Goal: Obtain resource: Download file/media

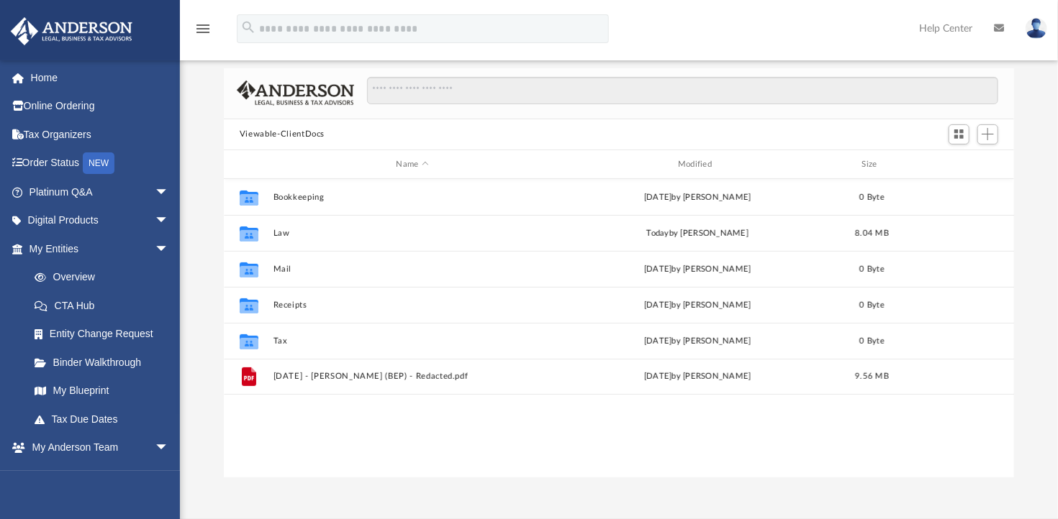
scroll to position [316, 779]
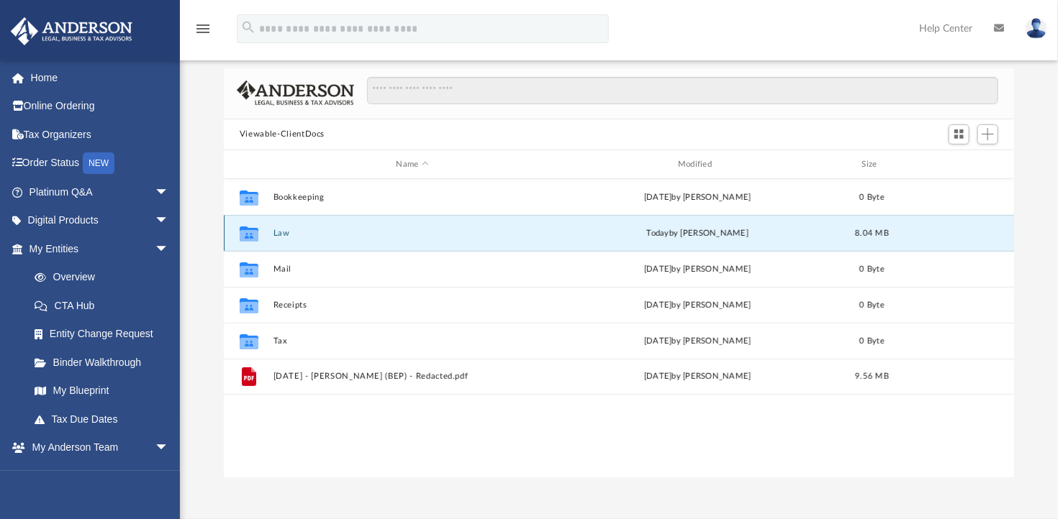
click at [280, 234] on button "Law" at bounding box center [412, 233] width 278 height 9
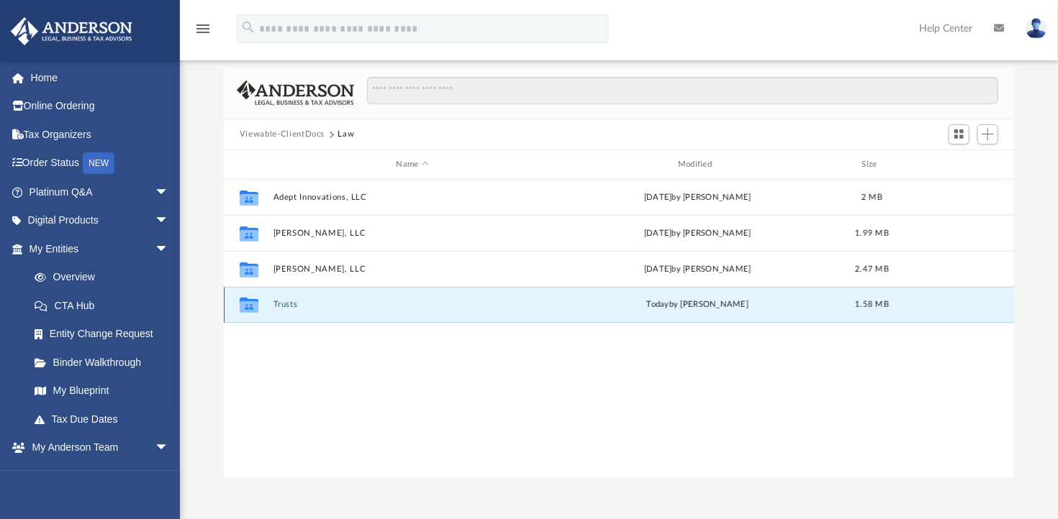
click at [287, 306] on button "Trusts" at bounding box center [412, 305] width 278 height 9
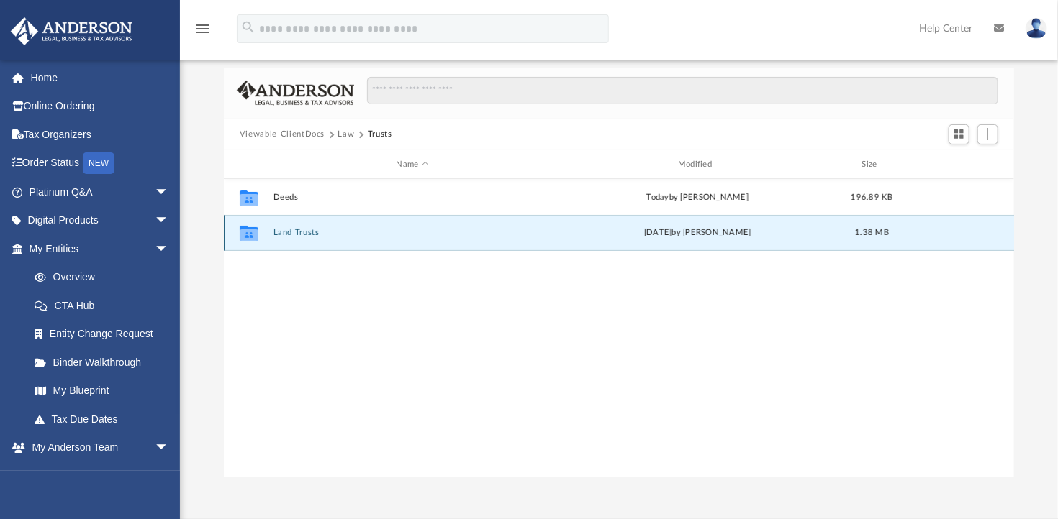
click at [285, 232] on button "Land Trusts" at bounding box center [412, 233] width 278 height 9
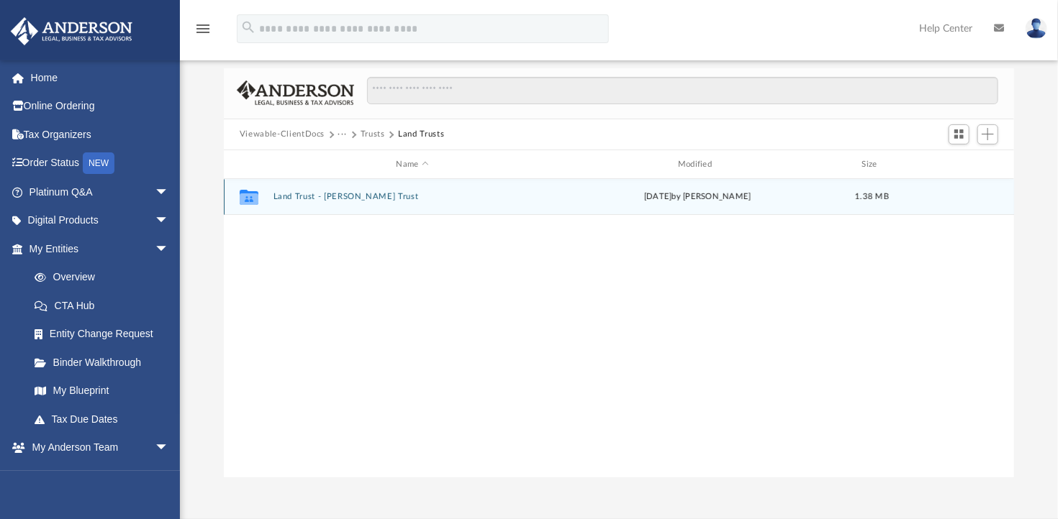
click at [282, 195] on button "Land Trust - Aham Brahmasmi Trust" at bounding box center [412, 197] width 278 height 9
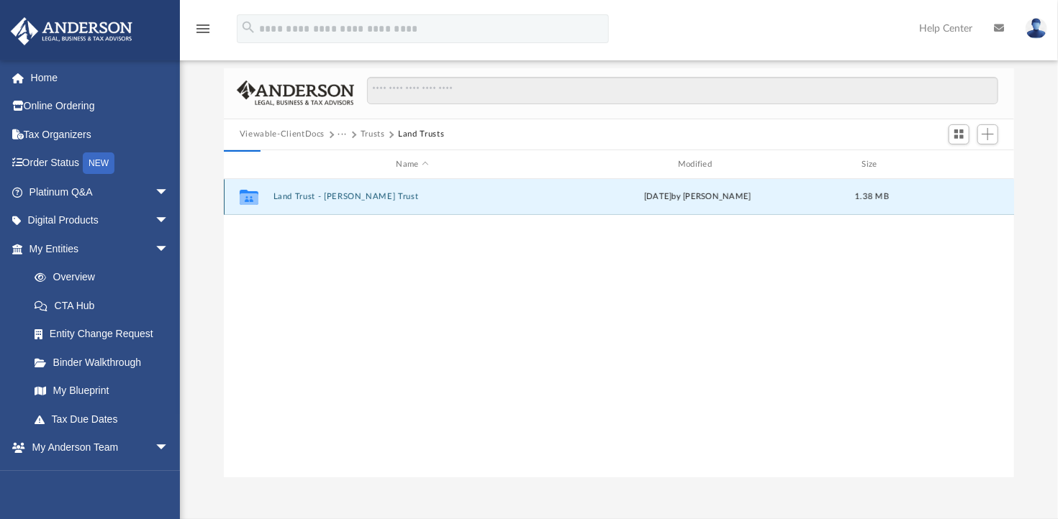
click at [282, 195] on button "Land Trust - Aham Brahmasmi Trust" at bounding box center [412, 197] width 278 height 9
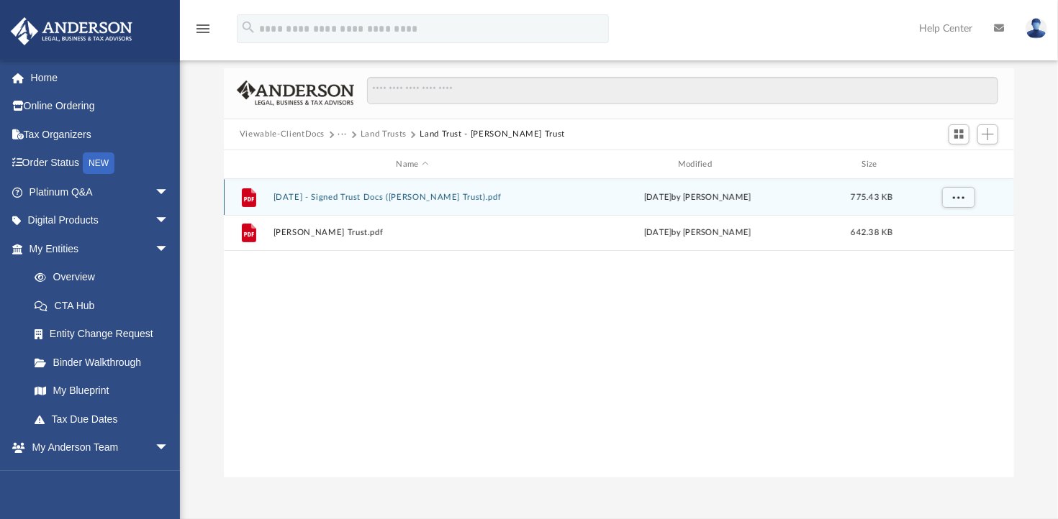
click at [322, 196] on button "2025.09.06 - Signed Trust Docs (Aham Brahmasmi Trust).pdf" at bounding box center [412, 197] width 278 height 9
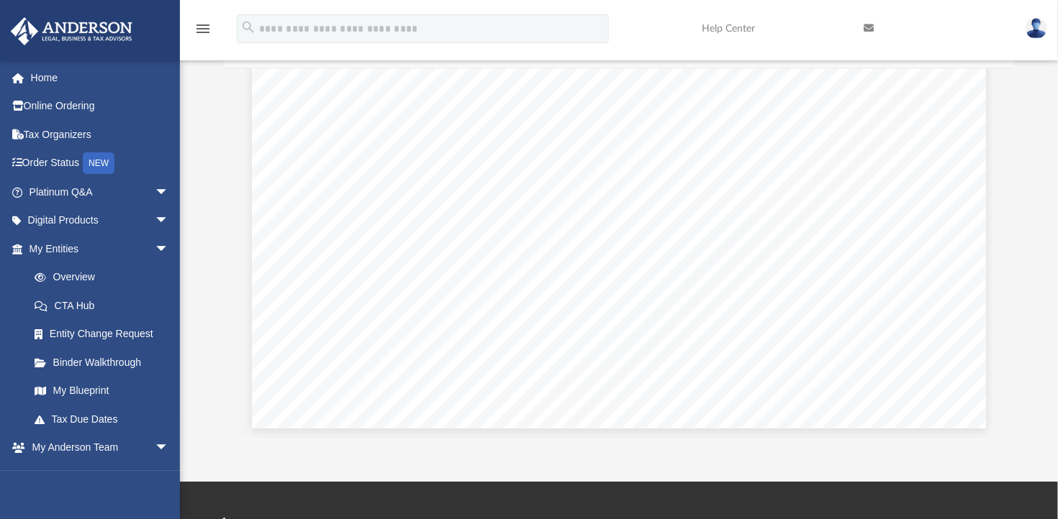
scroll to position [124, 0]
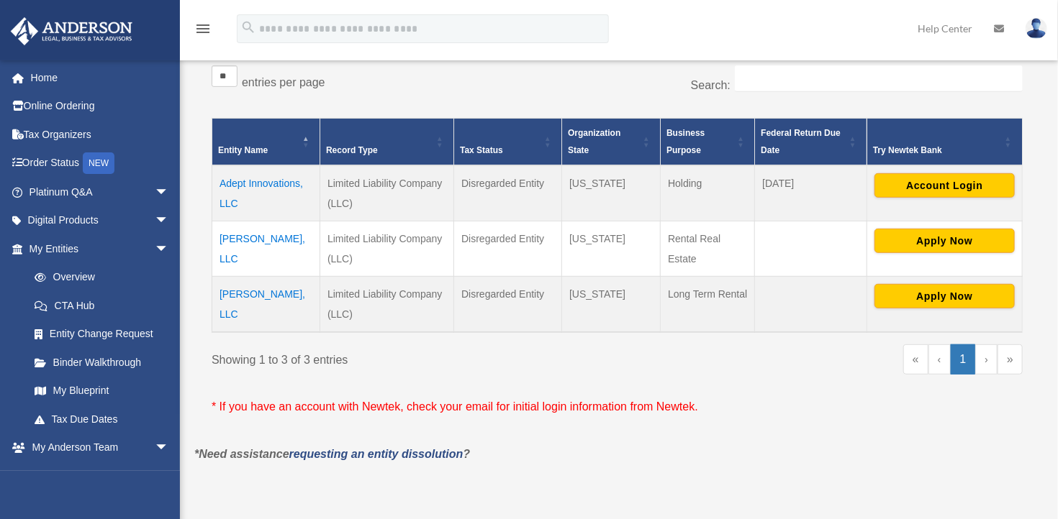
scroll to position [258, 0]
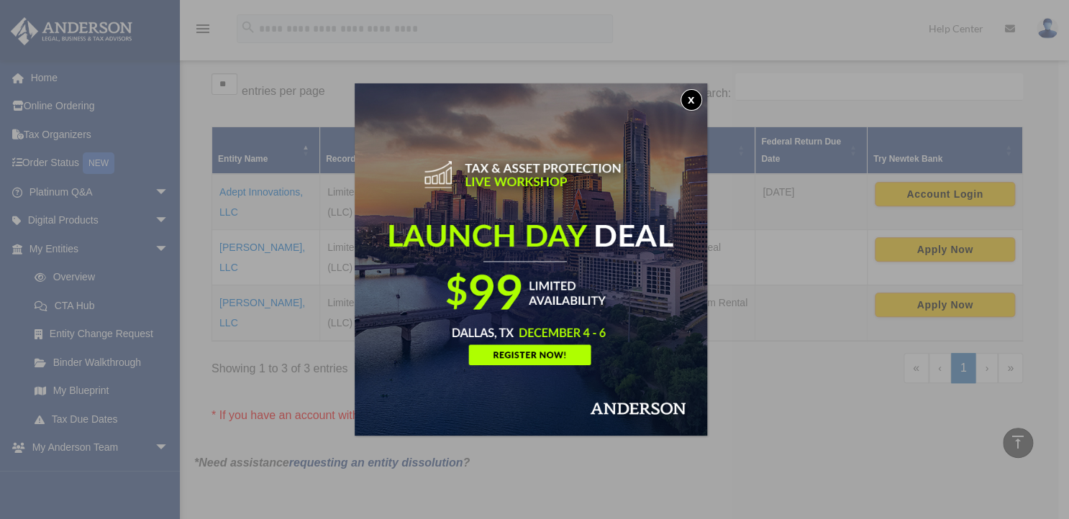
click at [694, 97] on button "x" at bounding box center [692, 100] width 22 height 22
